Goal: Check status: Check status

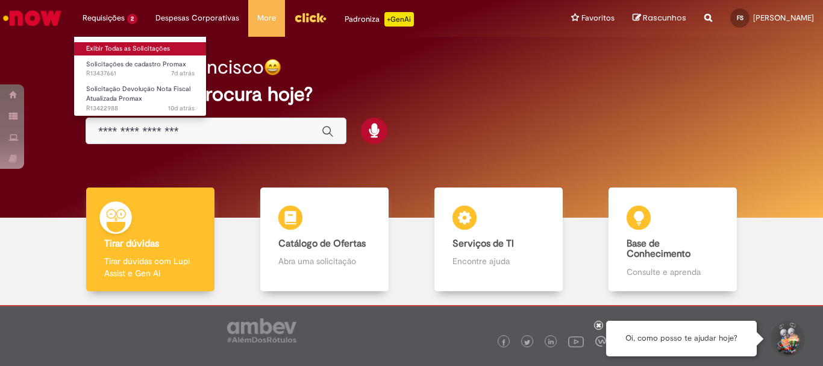
click at [129, 54] on link "Exibir Todas as Solicitações" at bounding box center [140, 48] width 132 height 13
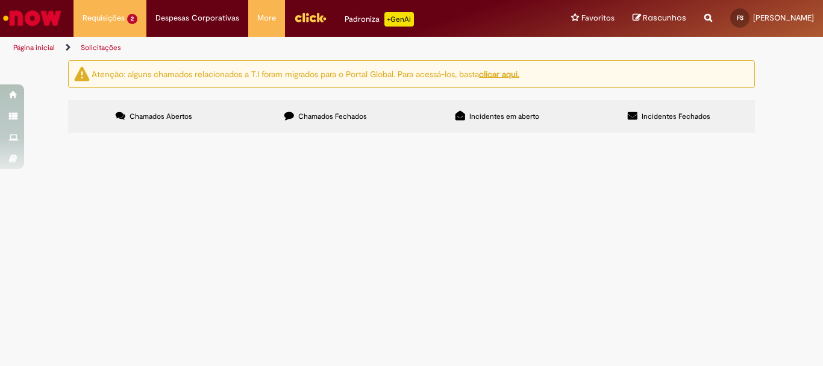
click at [0, 0] on span "Solicitações de cadastro Promax" at bounding box center [0, 0] width 0 height 0
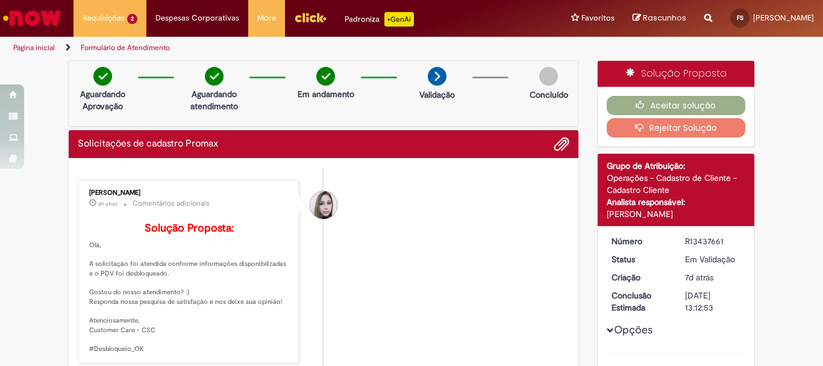
drag, startPoint x: 2, startPoint y: 314, endPoint x: 66, endPoint y: 249, distance: 91.5
click at [554, 151] on span "Adicionar anexos" at bounding box center [561, 144] width 14 height 14
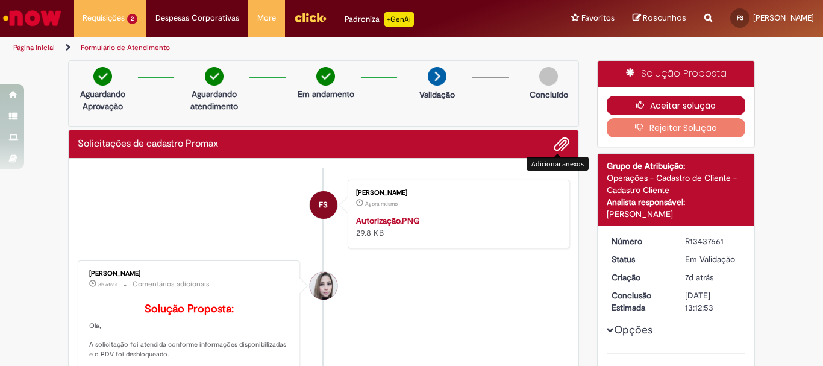
click at [678, 103] on button "Aceitar solução" at bounding box center [675, 105] width 139 height 19
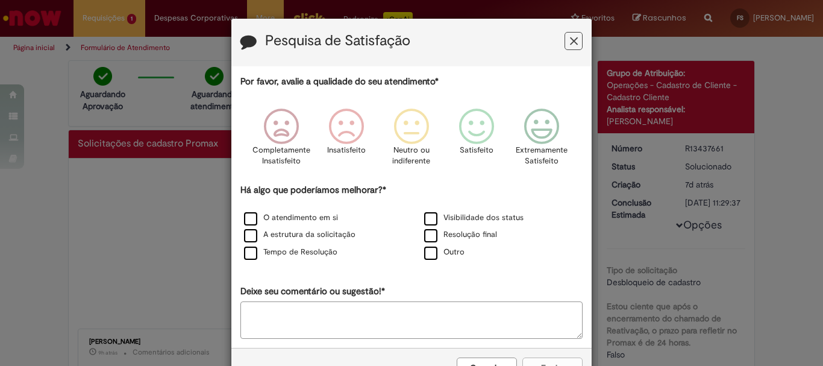
click at [573, 37] on icon "Feedback" at bounding box center [574, 41] width 8 height 13
